Goal: Transaction & Acquisition: Purchase product/service

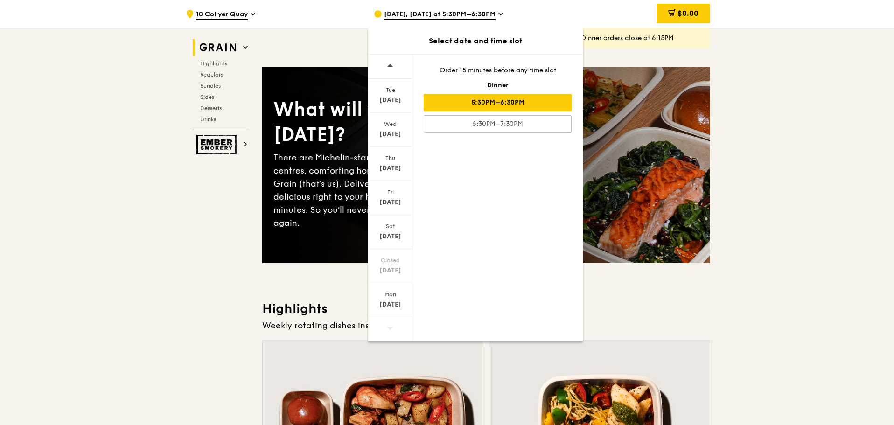
scroll to position [187, 0]
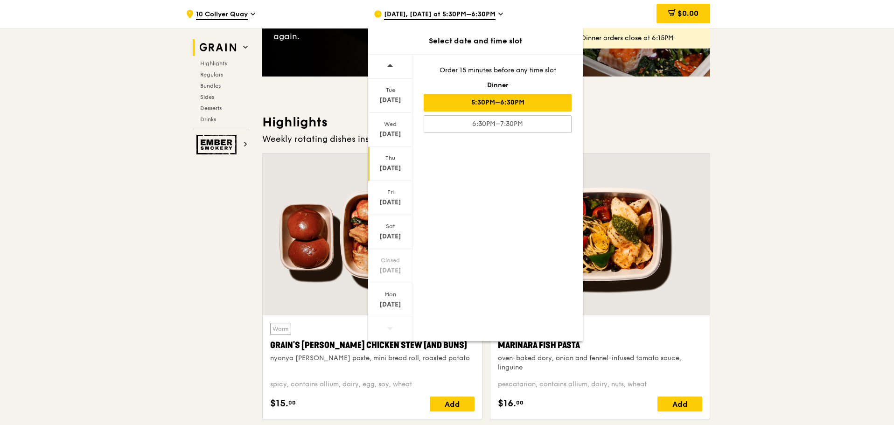
click at [394, 161] on div "Thu" at bounding box center [390, 157] width 42 height 7
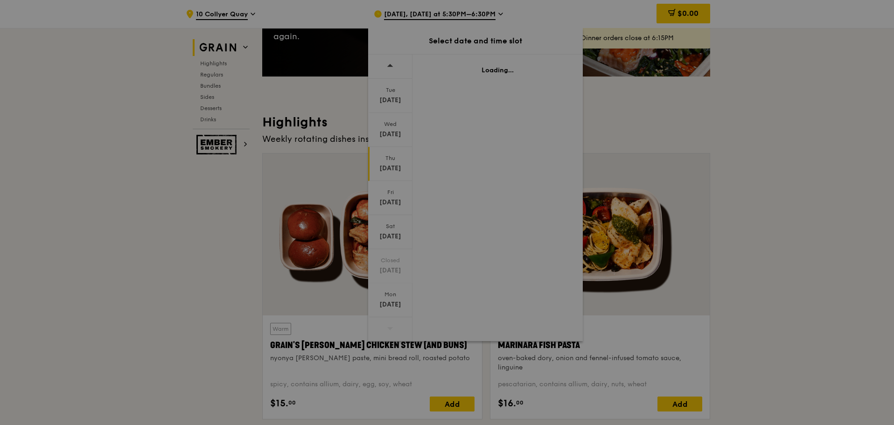
click at [387, 162] on div at bounding box center [447, 212] width 894 height 425
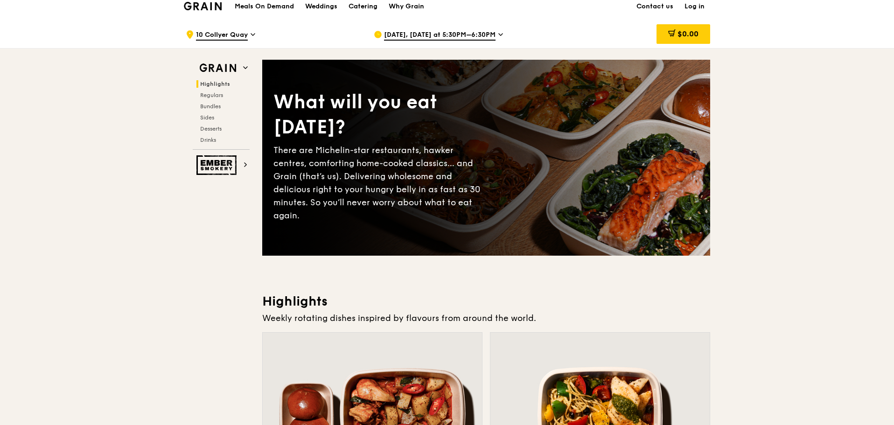
scroll to position [0, 0]
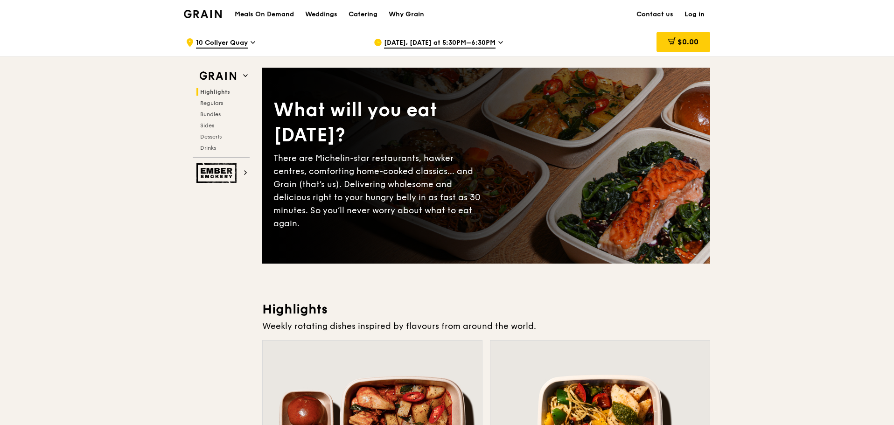
click at [416, 45] on span "[DATE], [DATE] at 5:30PM–6:30PM" at bounding box center [439, 43] width 111 height 10
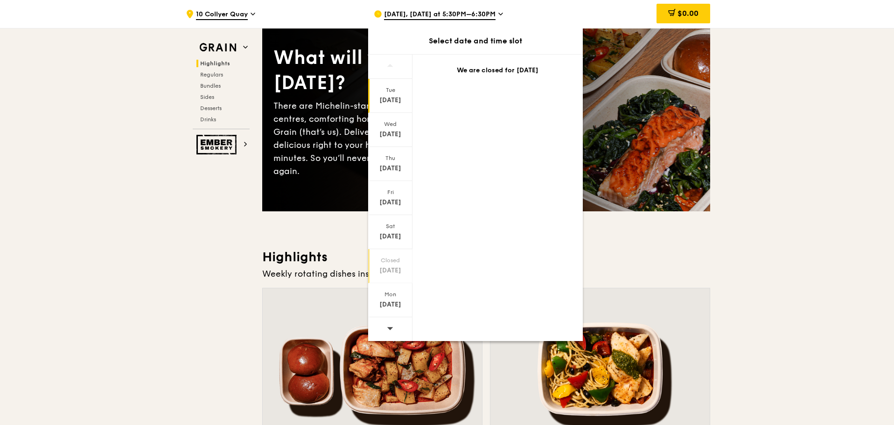
scroll to position [140, 0]
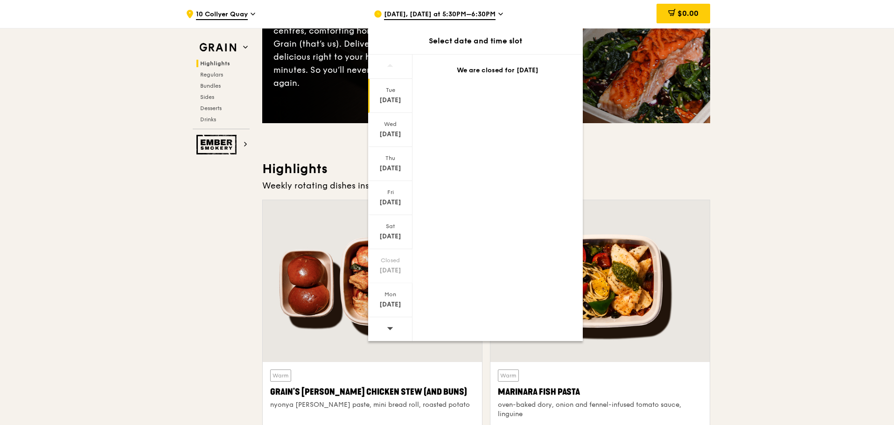
click at [390, 330] on icon at bounding box center [390, 328] width 7 height 7
click at [392, 162] on div "[DATE]" at bounding box center [390, 164] width 44 height 34
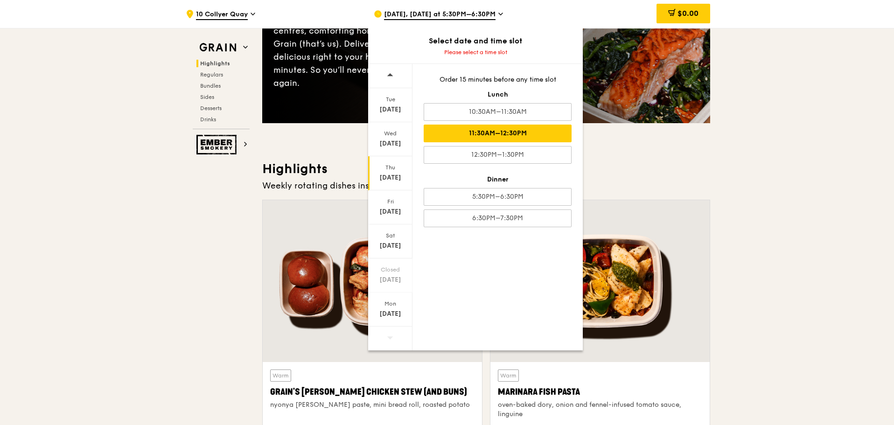
click at [528, 130] on div "11:30AM–12:30PM" at bounding box center [498, 134] width 148 height 18
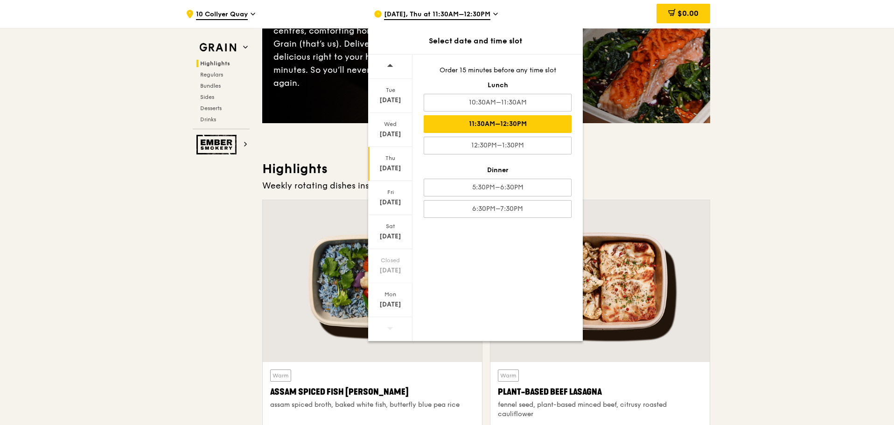
click at [507, 124] on div "11:30AM–12:30PM" at bounding box center [498, 124] width 148 height 18
click at [692, 182] on div "Weekly rotating dishes inspired by flavours from around the world." at bounding box center [486, 185] width 448 height 13
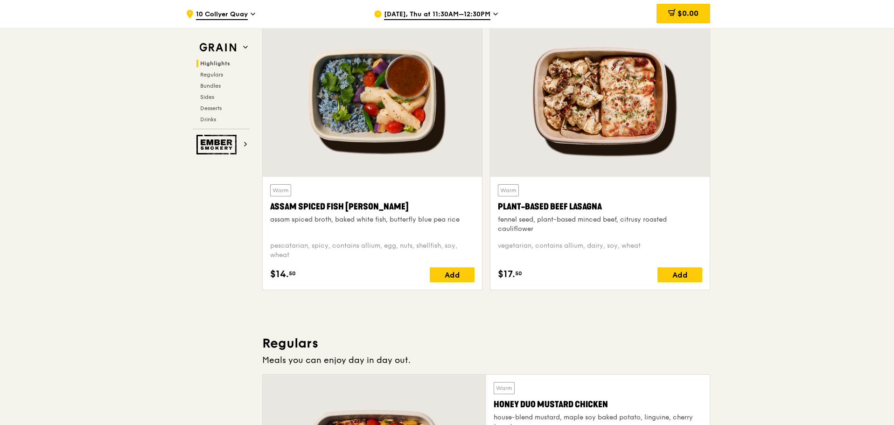
scroll to position [327, 0]
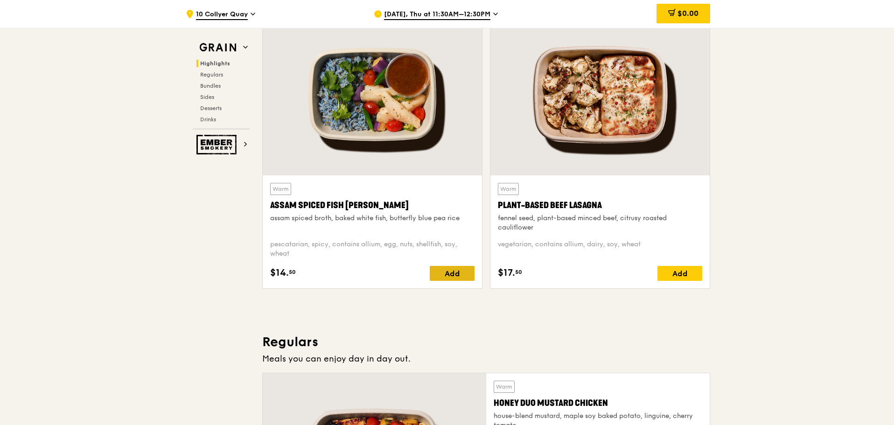
click at [459, 270] on div "Add" at bounding box center [452, 273] width 45 height 15
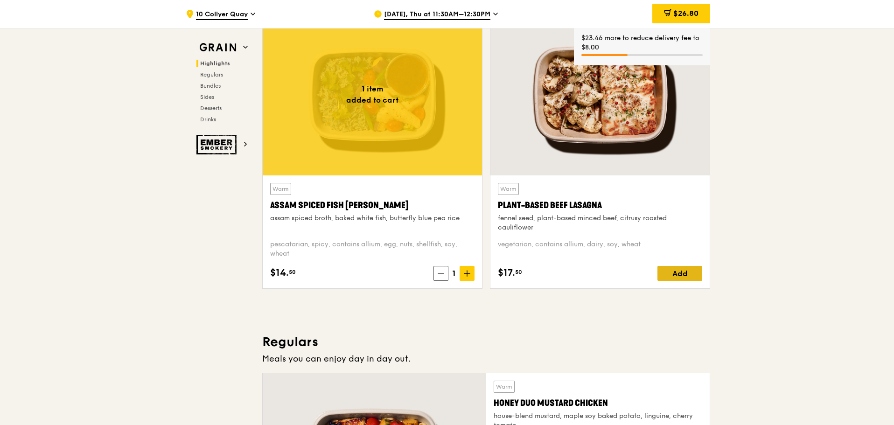
click at [690, 271] on div "Add" at bounding box center [679, 273] width 45 height 15
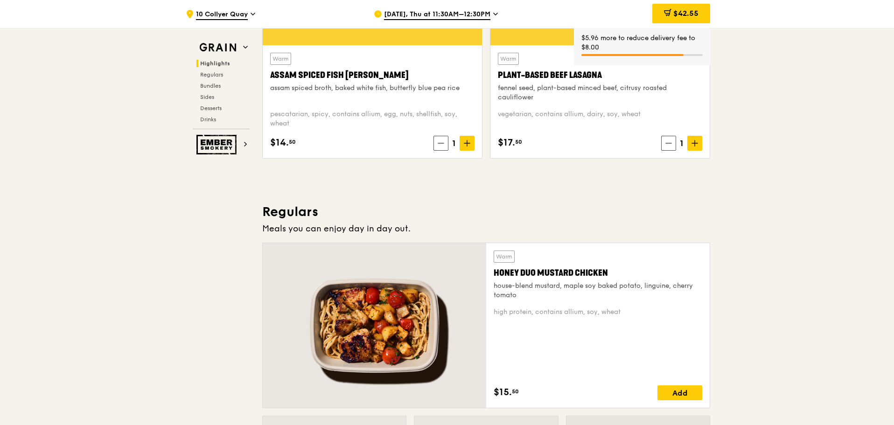
scroll to position [513, 0]
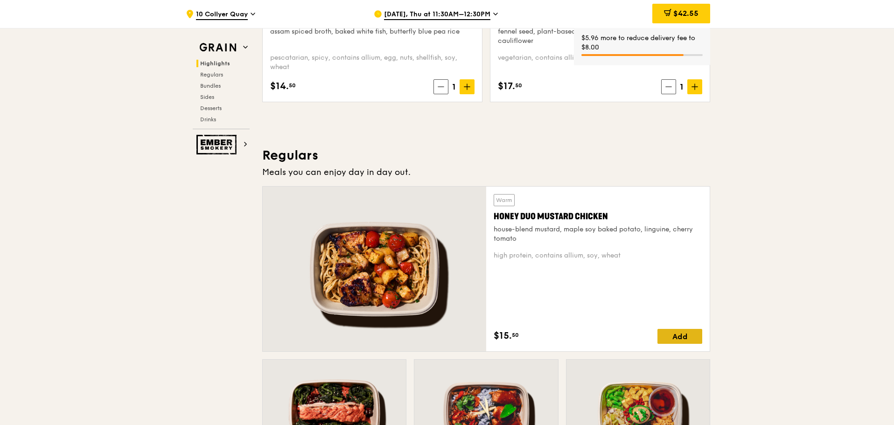
click at [678, 338] on div "Add" at bounding box center [679, 336] width 45 height 15
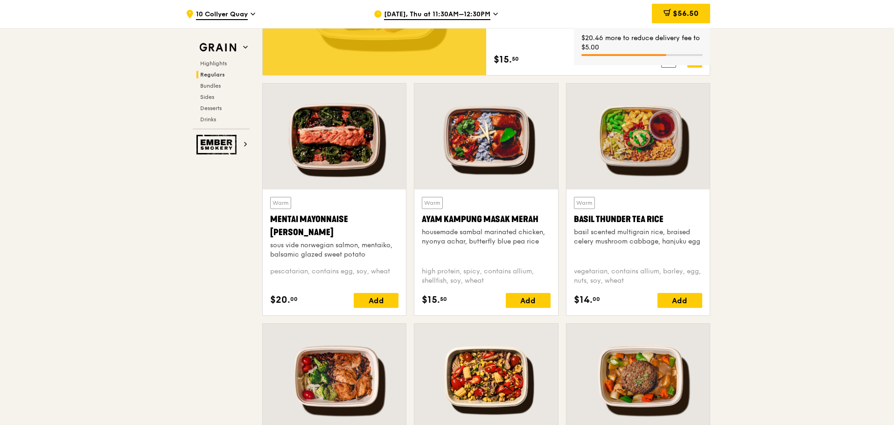
scroll to position [793, 0]
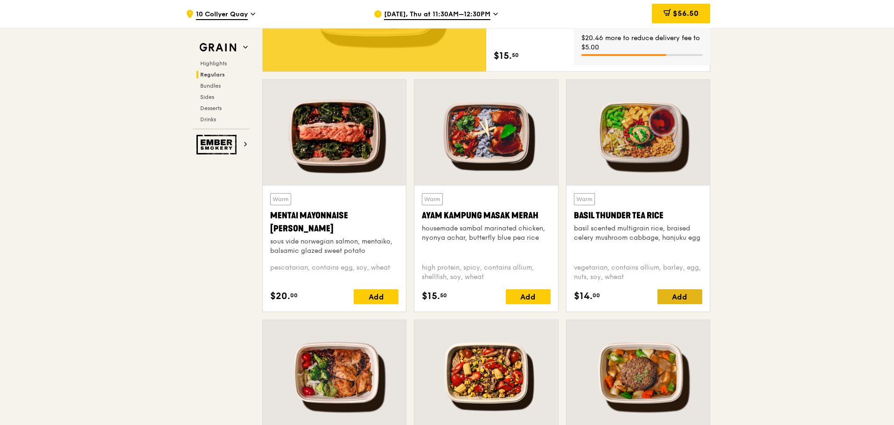
click at [679, 293] on div "Add" at bounding box center [679, 296] width 45 height 15
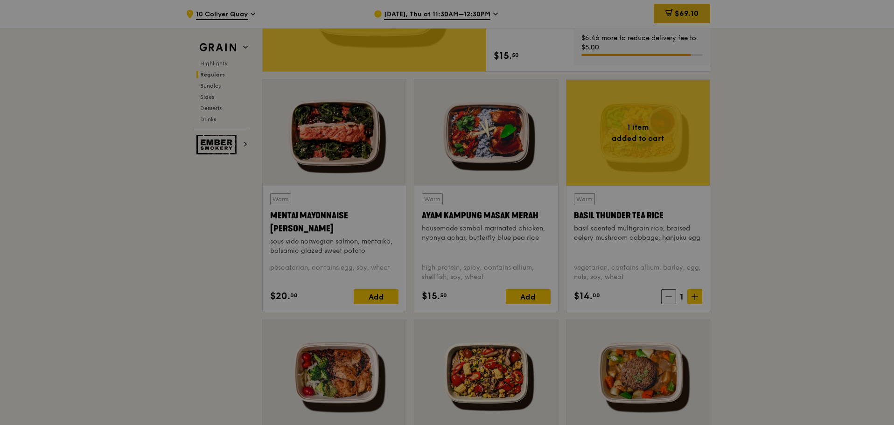
click at [688, 16] on span "$69.10" at bounding box center [687, 13] width 24 height 9
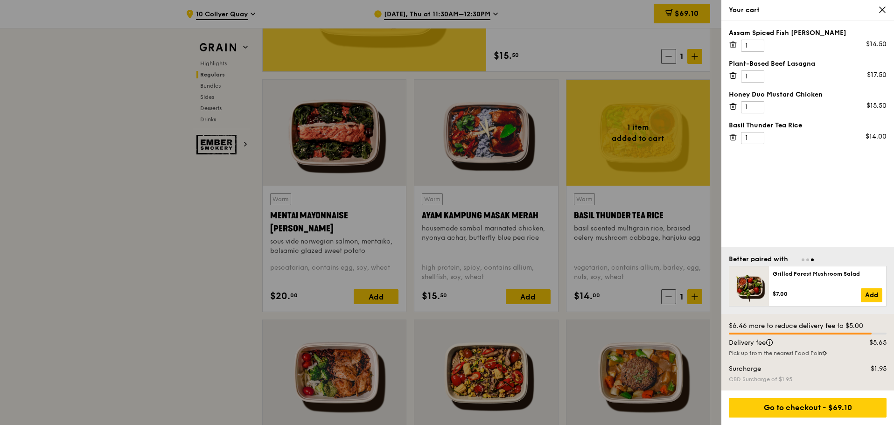
click at [877, 10] on div "Your cart" at bounding box center [808, 10] width 158 height 9
click at [880, 9] on icon at bounding box center [882, 10] width 8 height 8
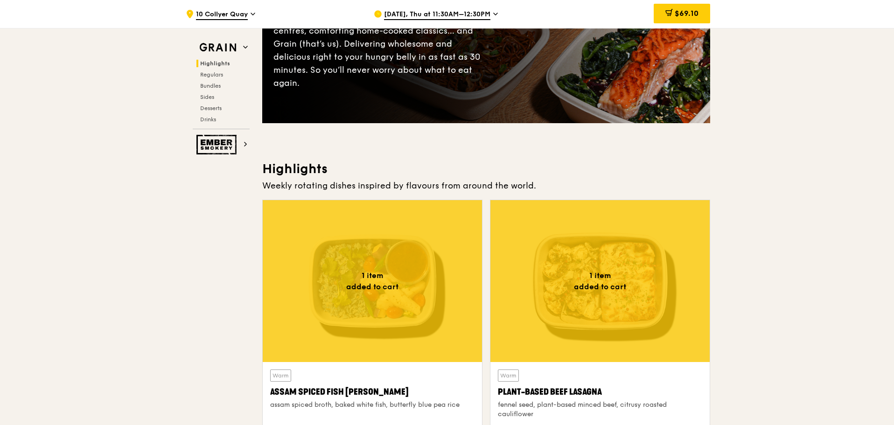
scroll to position [0, 0]
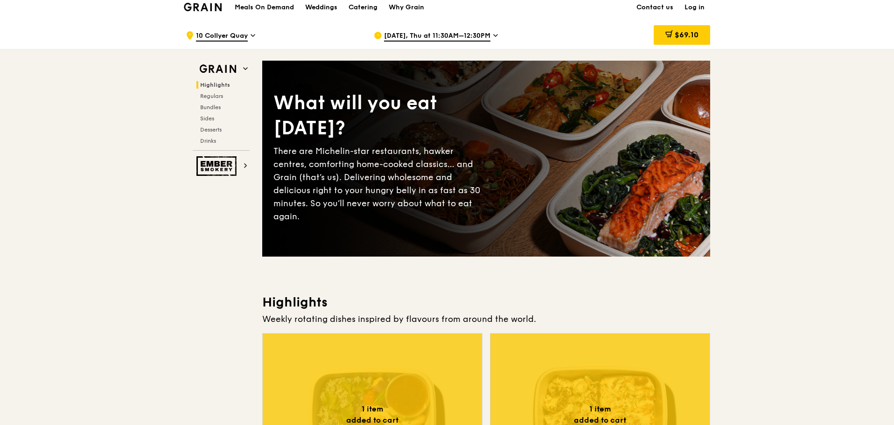
scroll to position [233, 0]
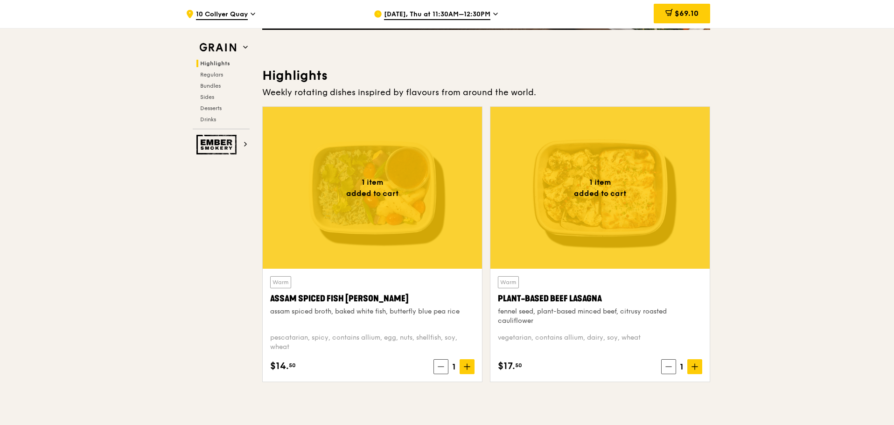
click at [675, 369] on span at bounding box center [668, 366] width 15 height 15
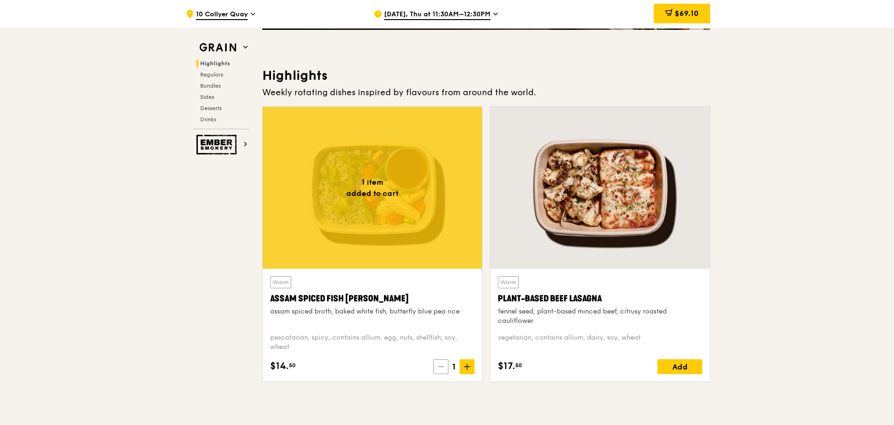
click at [439, 367] on icon at bounding box center [441, 367] width 6 height 0
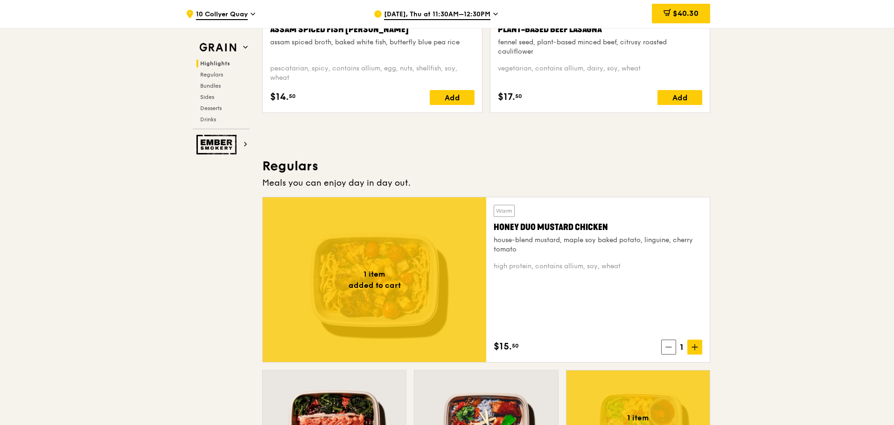
scroll to position [700, 0]
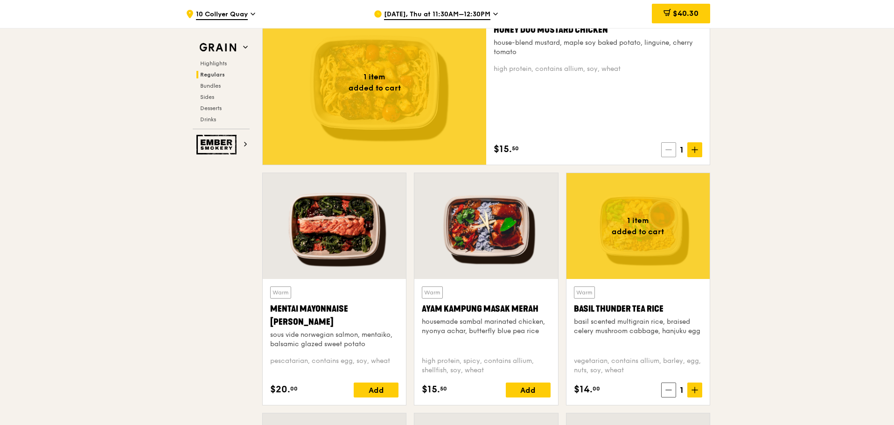
click at [668, 149] on icon at bounding box center [668, 149] width 7 height 7
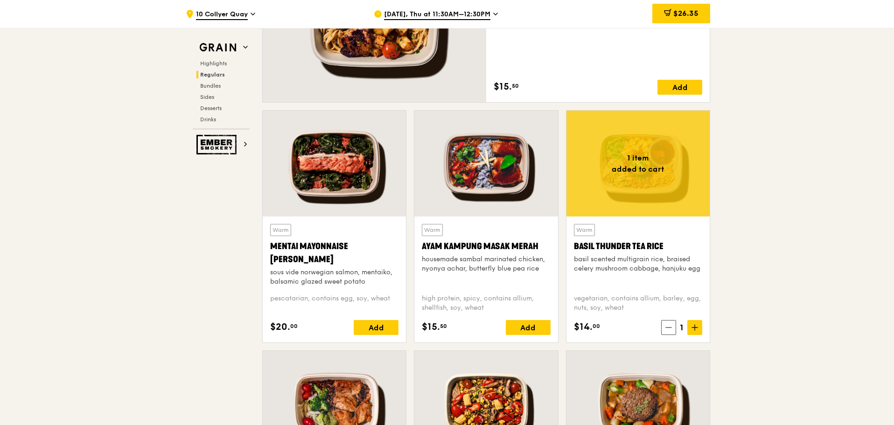
scroll to position [793, 0]
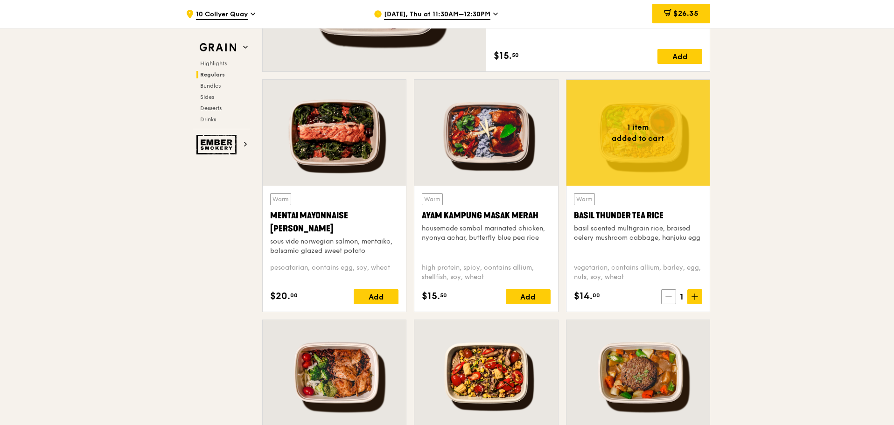
click at [674, 296] on span at bounding box center [668, 296] width 15 height 15
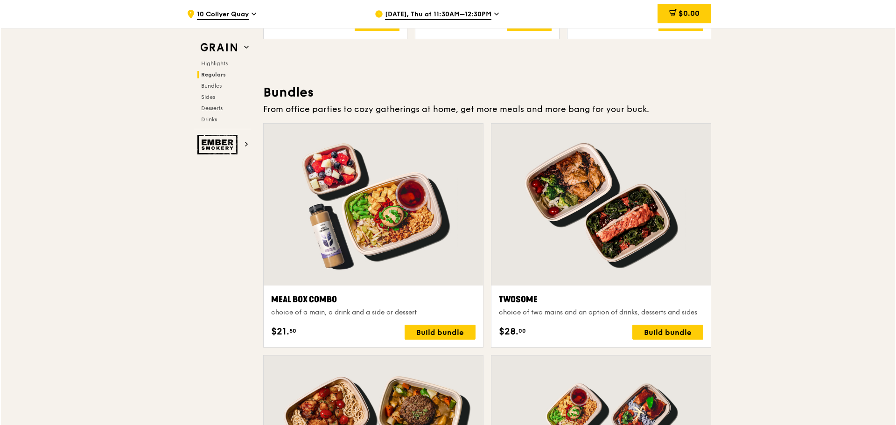
scroll to position [1303, 0]
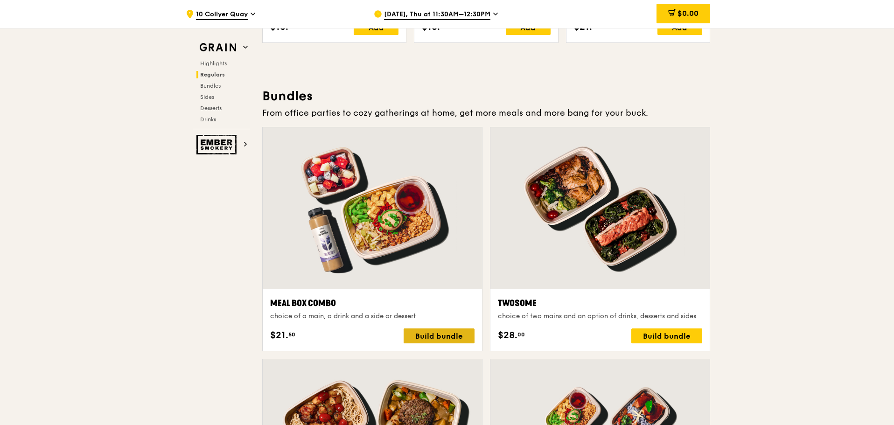
click at [455, 335] on div "Build bundle" at bounding box center [439, 335] width 71 height 15
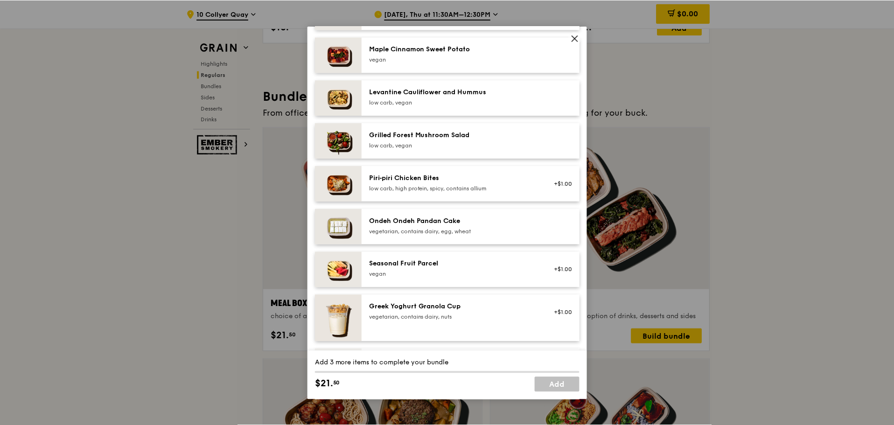
scroll to position [508, 0]
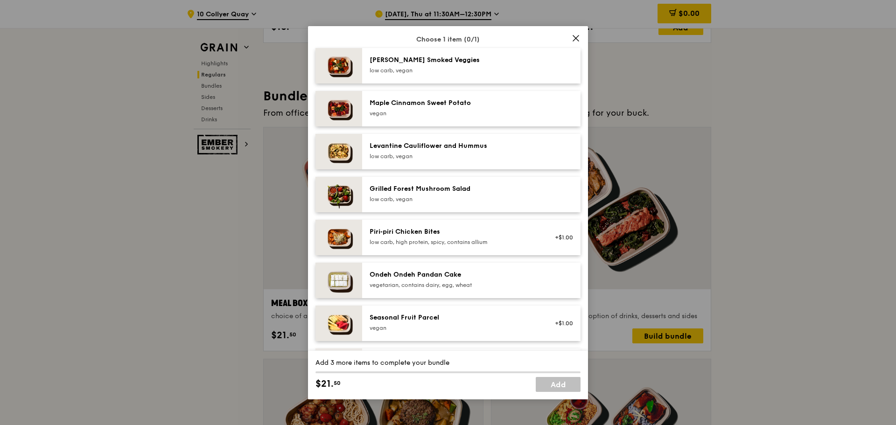
click at [573, 37] on icon at bounding box center [575, 38] width 8 height 8
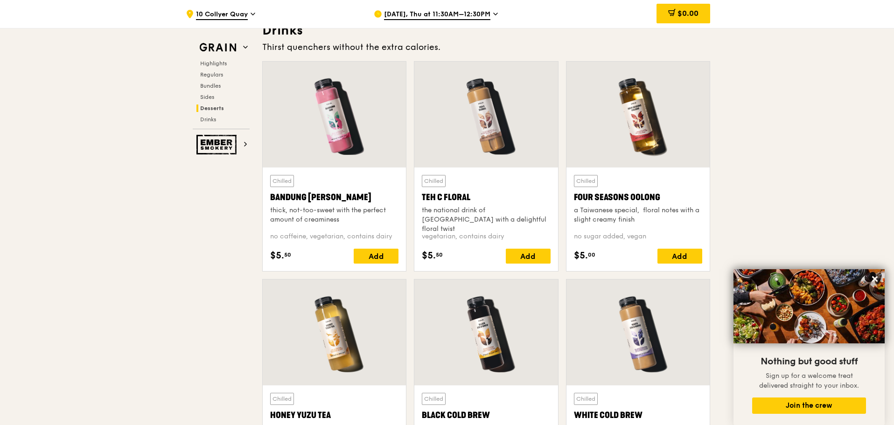
scroll to position [3337, 0]
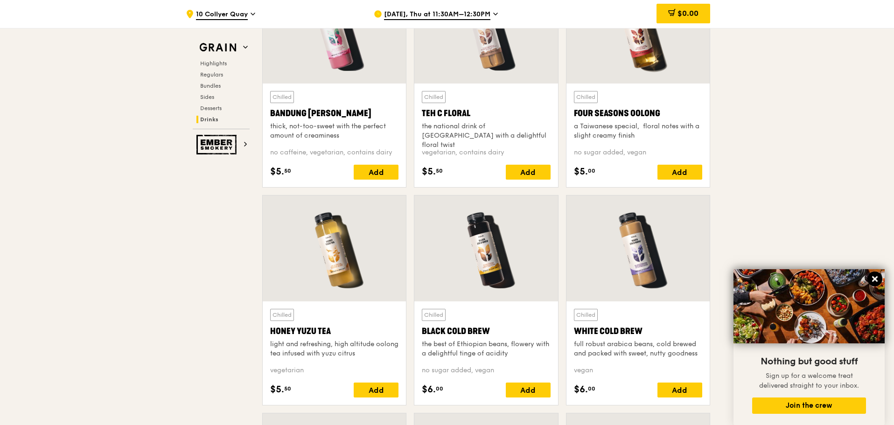
click at [875, 278] on icon at bounding box center [875, 279] width 8 height 8
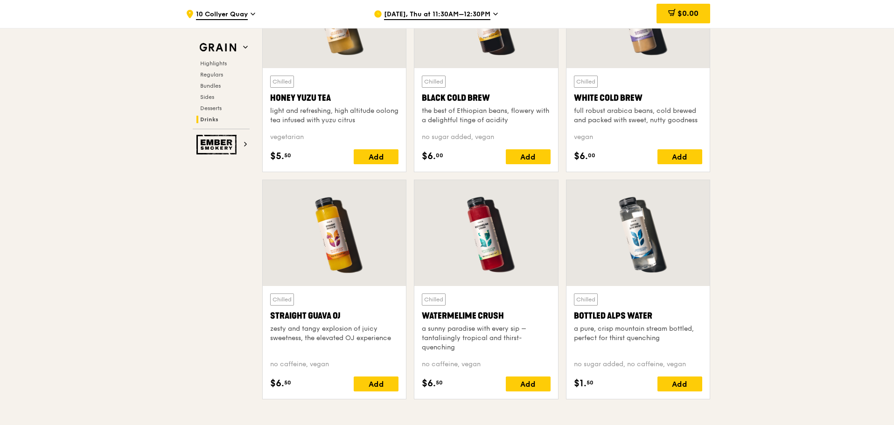
scroll to position [3617, 0]
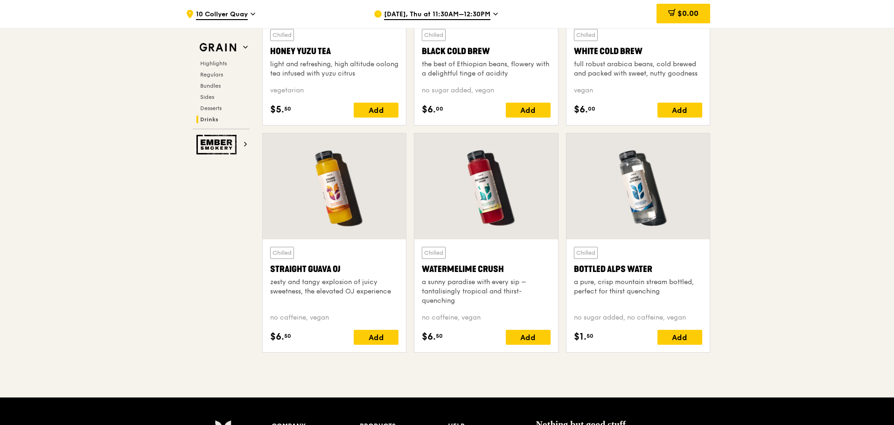
drag, startPoint x: 795, startPoint y: 237, endPoint x: 792, endPoint y: 242, distance: 5.4
